Goal: Task Accomplishment & Management: Manage account settings

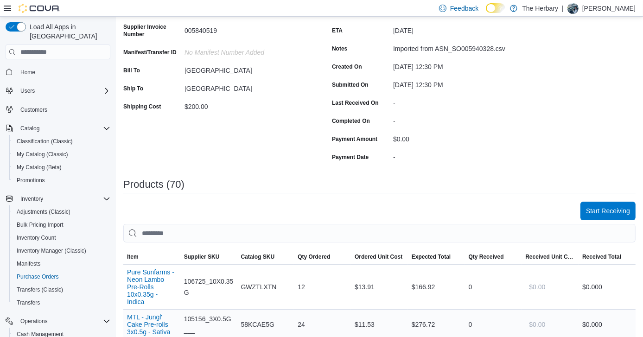
scroll to position [118, 0]
click at [613, 213] on span "Start Receiving" at bounding box center [608, 209] width 44 height 9
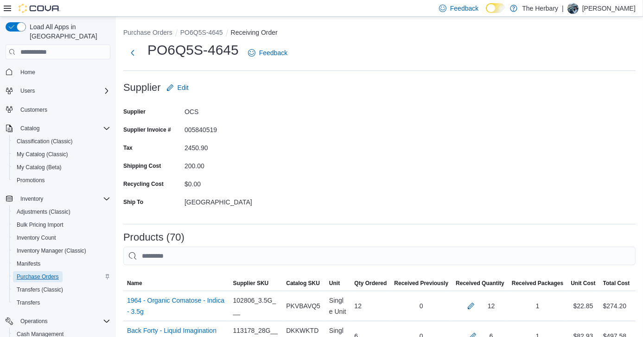
click at [59, 271] on link "Purchase Orders" at bounding box center [38, 276] width 50 height 11
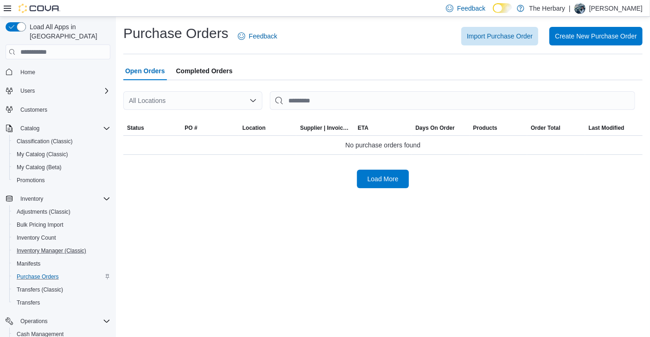
scroll to position [106, 0]
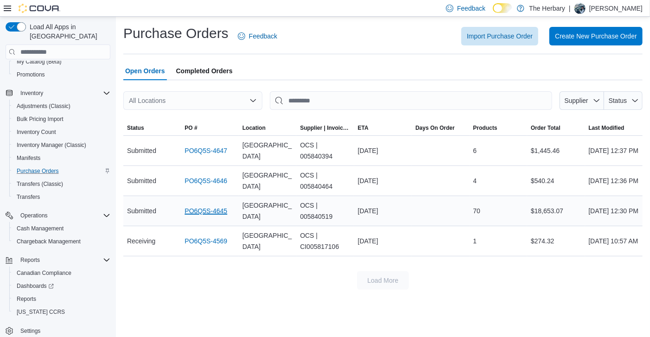
click at [211, 209] on link "PO6Q5S-4645" at bounding box center [206, 210] width 43 height 11
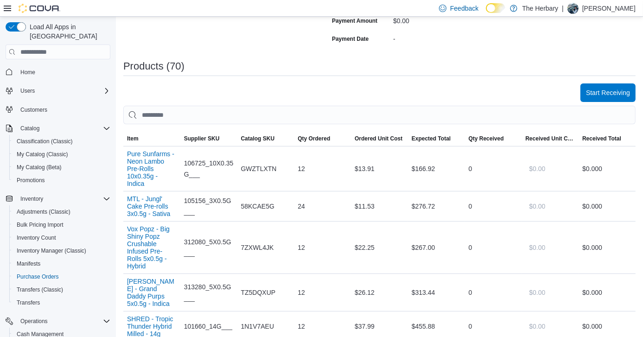
scroll to position [237, 0]
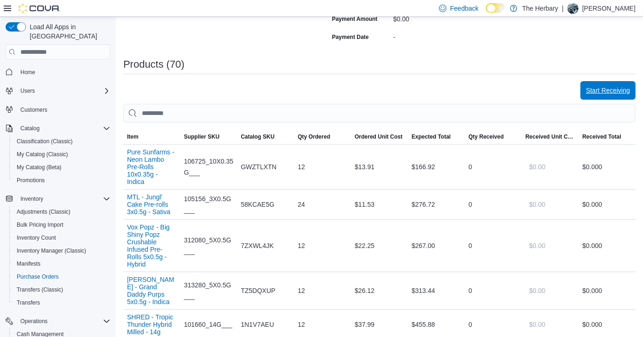
click at [609, 94] on span "Start Receiving" at bounding box center [608, 90] width 44 height 9
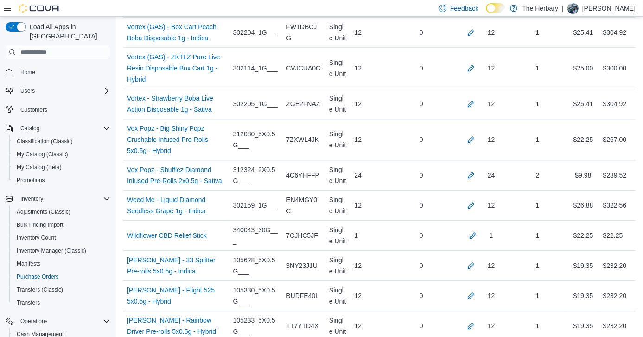
scroll to position [2238, 0]
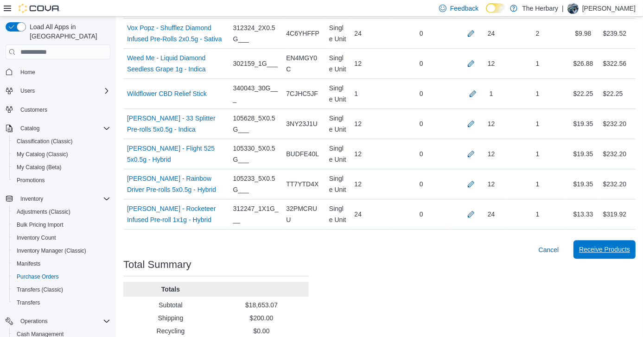
click at [622, 245] on span "Receive Products" at bounding box center [604, 249] width 51 height 9
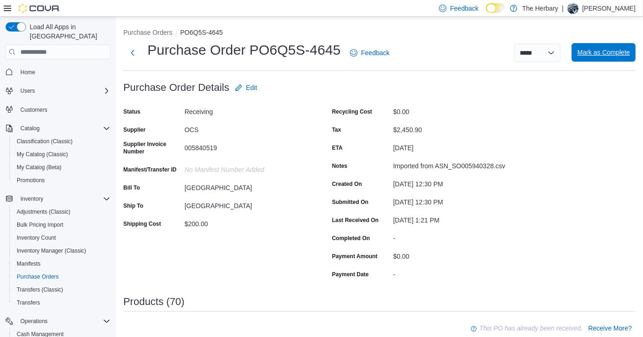
click at [611, 57] on span "Mark as Complete" at bounding box center [603, 52] width 53 height 19
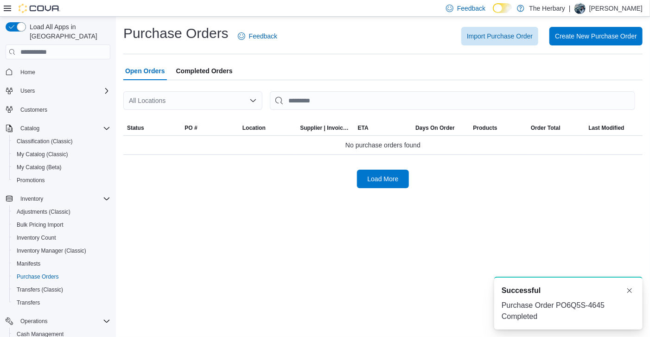
click at [205, 66] on span "Completed Orders" at bounding box center [204, 71] width 57 height 19
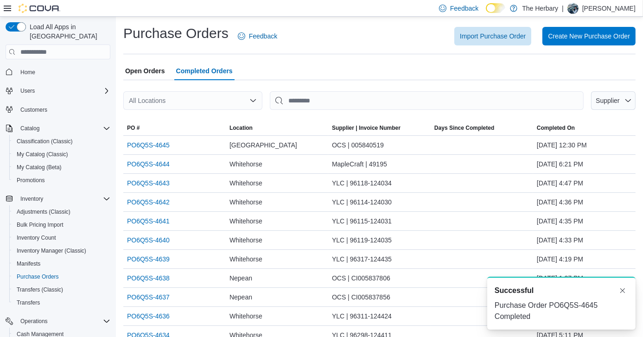
click at [150, 71] on span "Open Orders" at bounding box center [145, 71] width 40 height 19
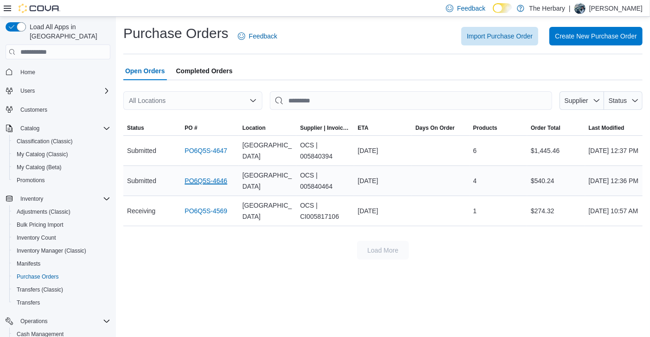
click at [210, 183] on link "PO6Q5S-4646" at bounding box center [206, 180] width 43 height 11
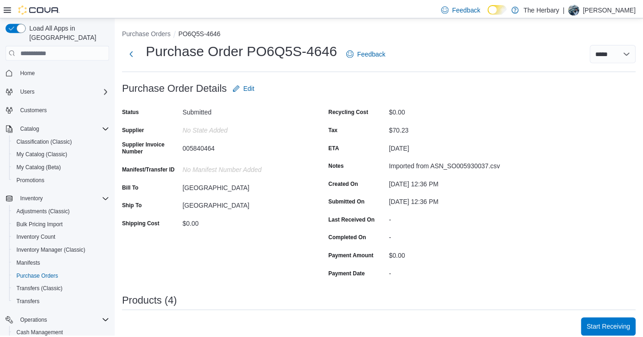
scroll to position [159, 0]
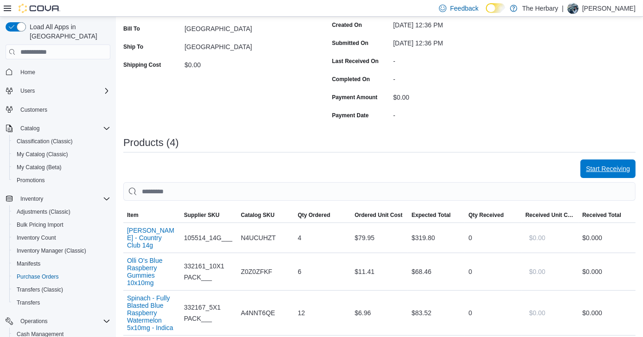
click at [619, 165] on span "Start Receiving" at bounding box center [608, 168] width 44 height 9
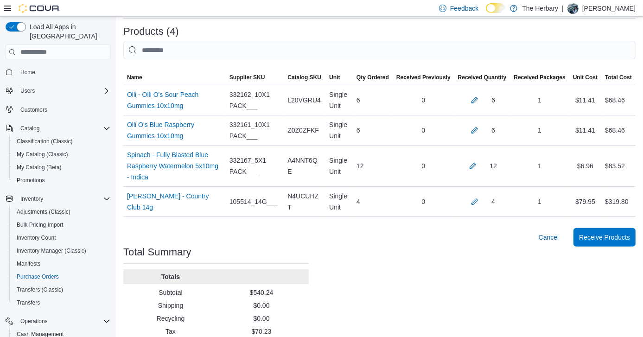
scroll to position [233, 0]
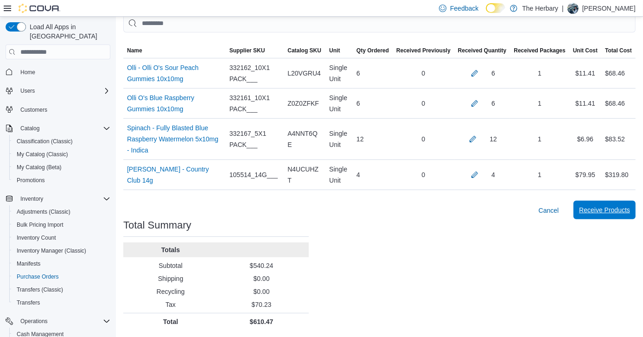
click at [601, 206] on span "Receive Products" at bounding box center [604, 209] width 51 height 9
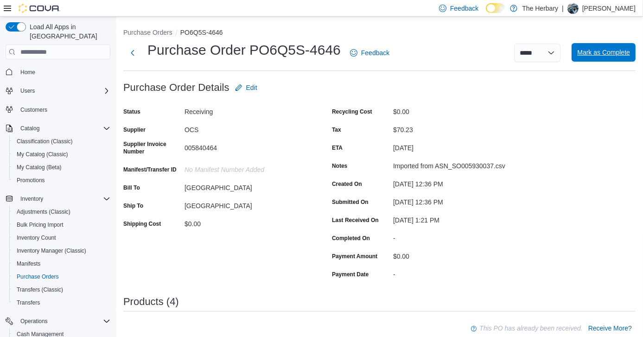
click at [615, 54] on span "Mark as Complete" at bounding box center [603, 52] width 53 height 9
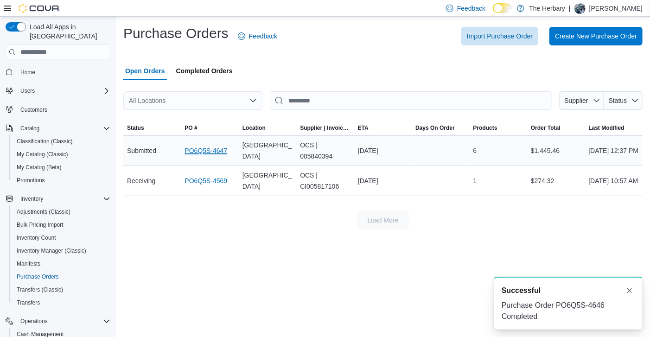
click at [206, 148] on link "PO6Q5S-4647" at bounding box center [206, 150] width 43 height 11
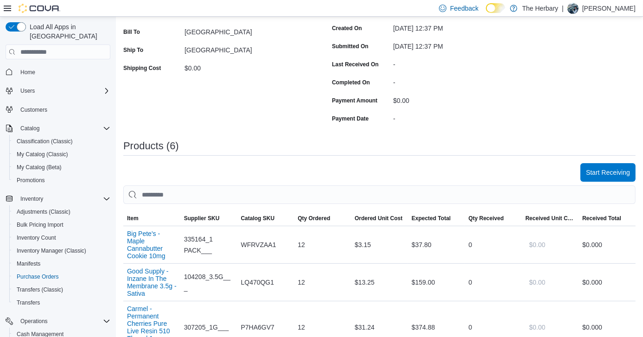
scroll to position [174, 0]
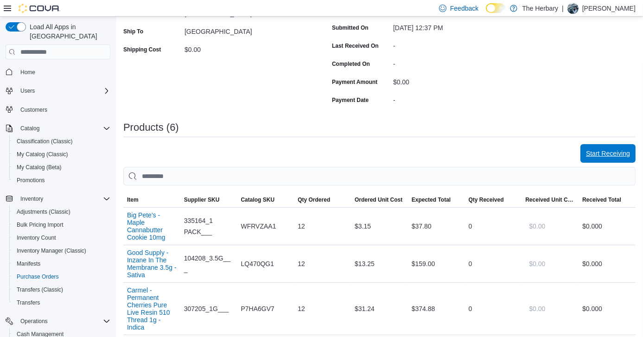
click at [615, 156] on span "Start Receiving" at bounding box center [608, 153] width 44 height 9
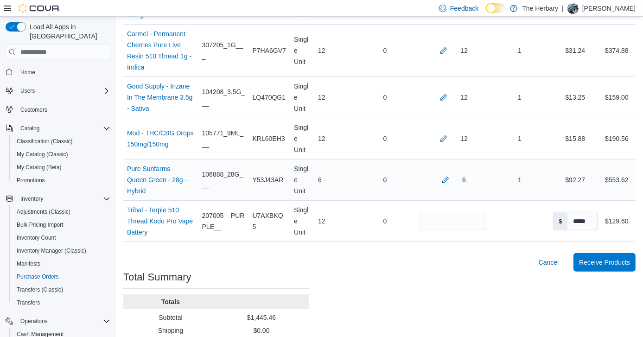
scroll to position [315, 0]
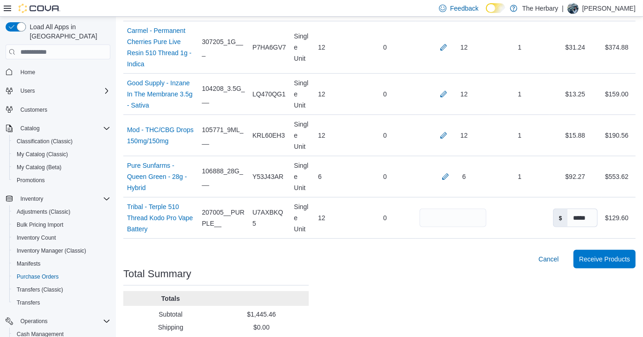
click at [610, 268] on div "Purchase Orders PO6Q5S-4647 Receiving Order PO6Q5S-4647 Feedback Supplier Edit …" at bounding box center [379, 44] width 527 height 684
click at [612, 263] on span "Receive Products" at bounding box center [604, 258] width 51 height 19
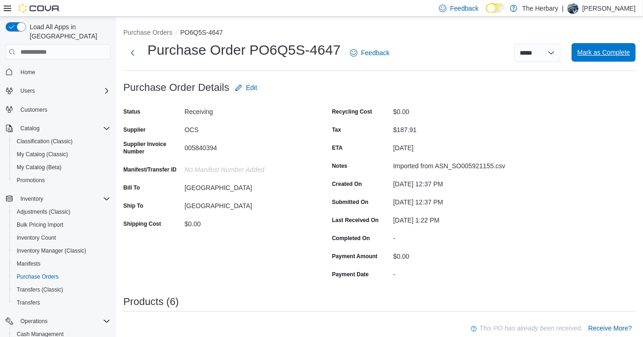
click at [612, 52] on span "Mark as Complete" at bounding box center [603, 52] width 53 height 9
